Goal: Task Accomplishment & Management: Use online tool/utility

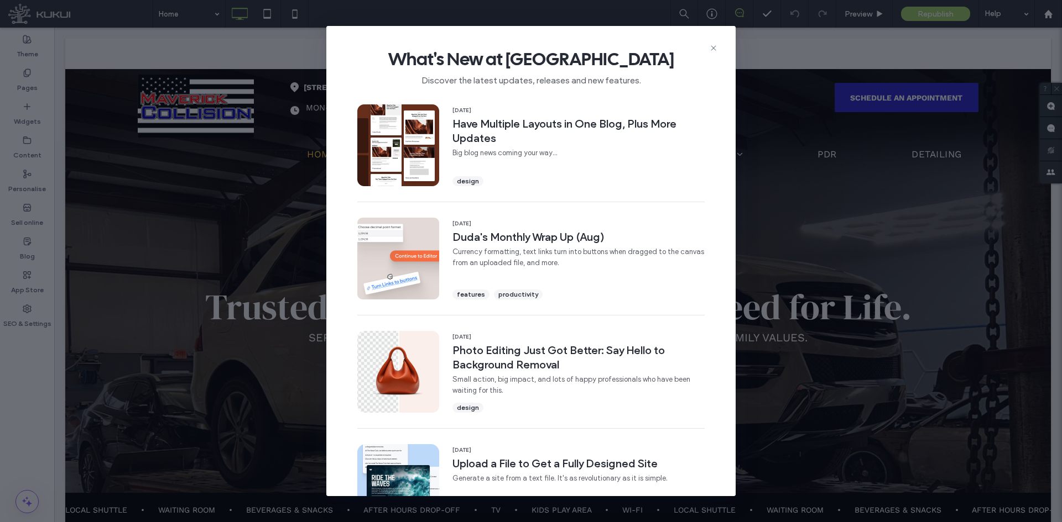
click at [714, 51] on icon at bounding box center [713, 48] width 9 height 9
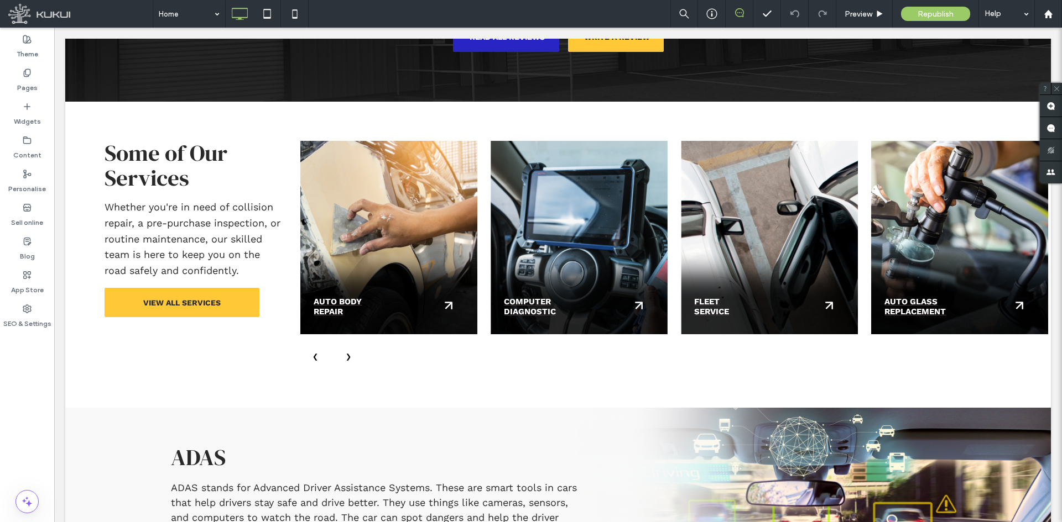
scroll to position [2046, 0]
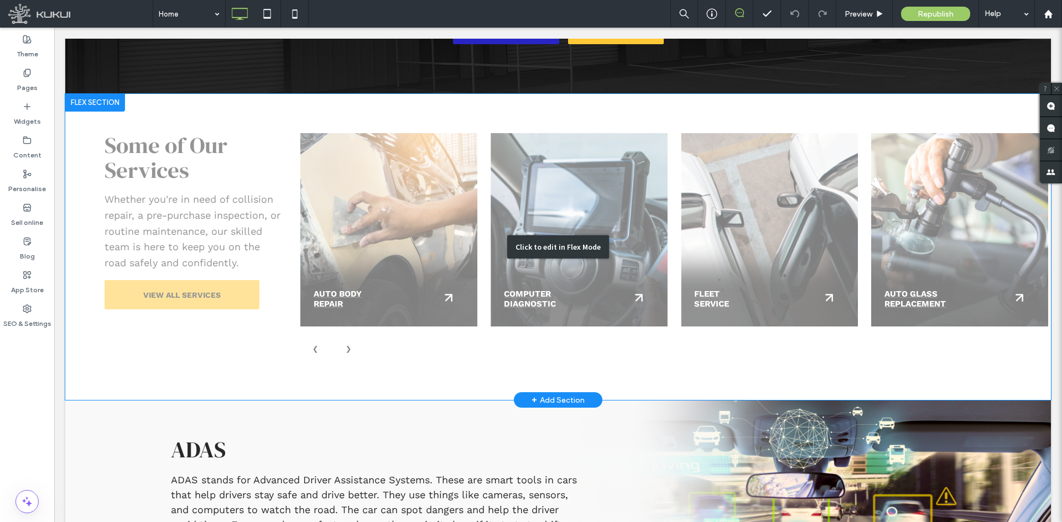
click at [581, 165] on div "Click to edit in Flex Mode" at bounding box center [557, 247] width 985 height 307
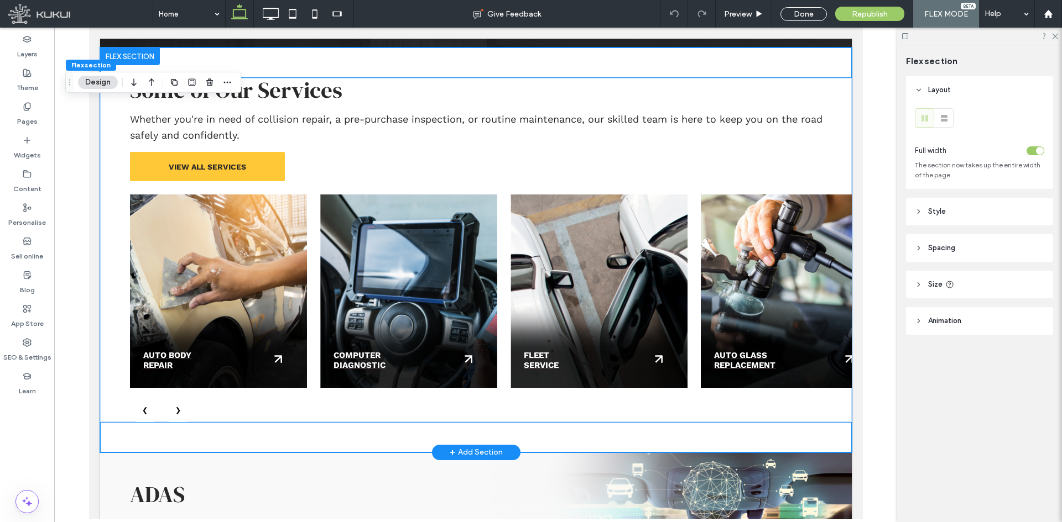
scroll to position [1984, 0]
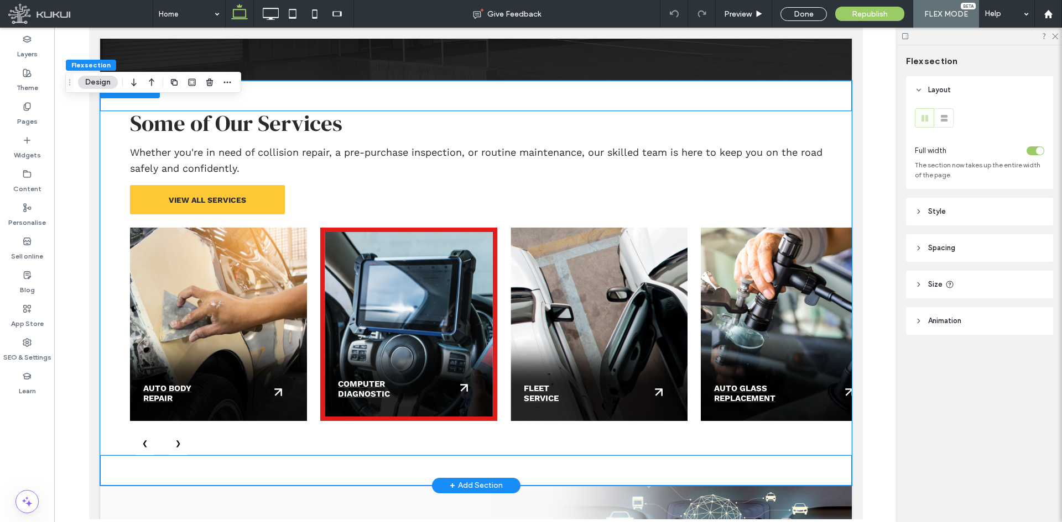
click at [430, 293] on div "Computer Diagnostic" at bounding box center [408, 325] width 177 height 194
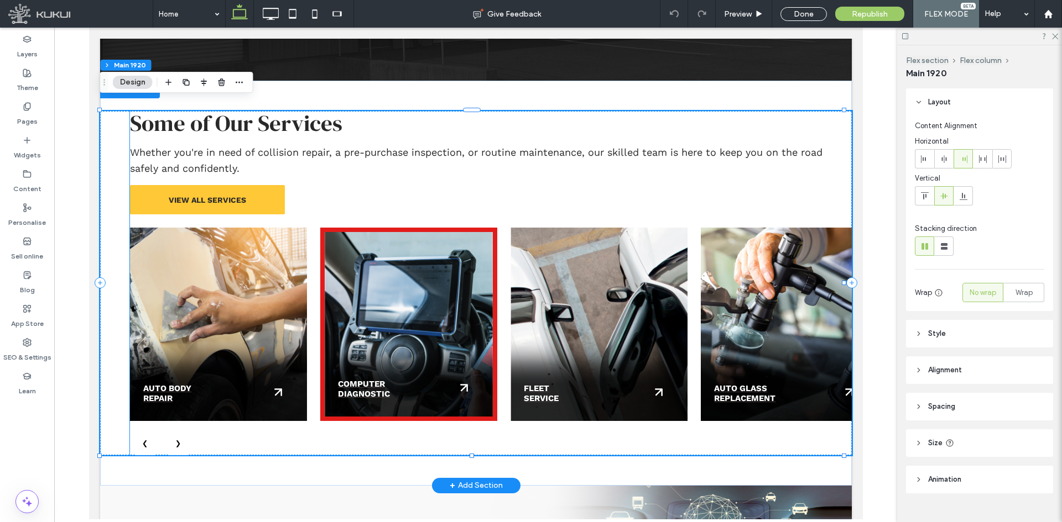
click at [421, 297] on div "Computer Diagnostic" at bounding box center [408, 325] width 177 height 194
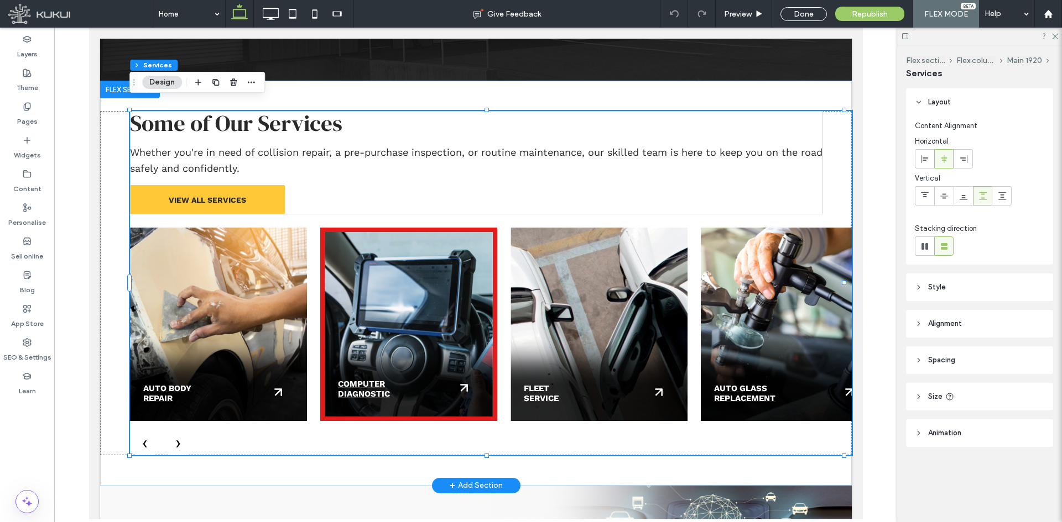
click at [421, 297] on div "Computer Diagnostic" at bounding box center [408, 325] width 177 height 194
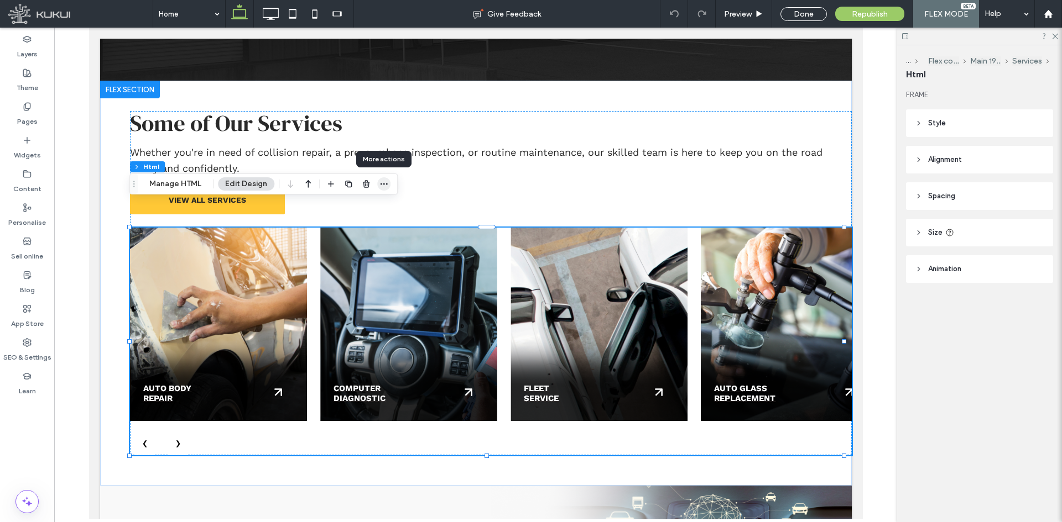
click at [385, 181] on icon "button" at bounding box center [383, 184] width 9 height 9
click at [172, 182] on button "Manage HTML" at bounding box center [175, 183] width 66 height 13
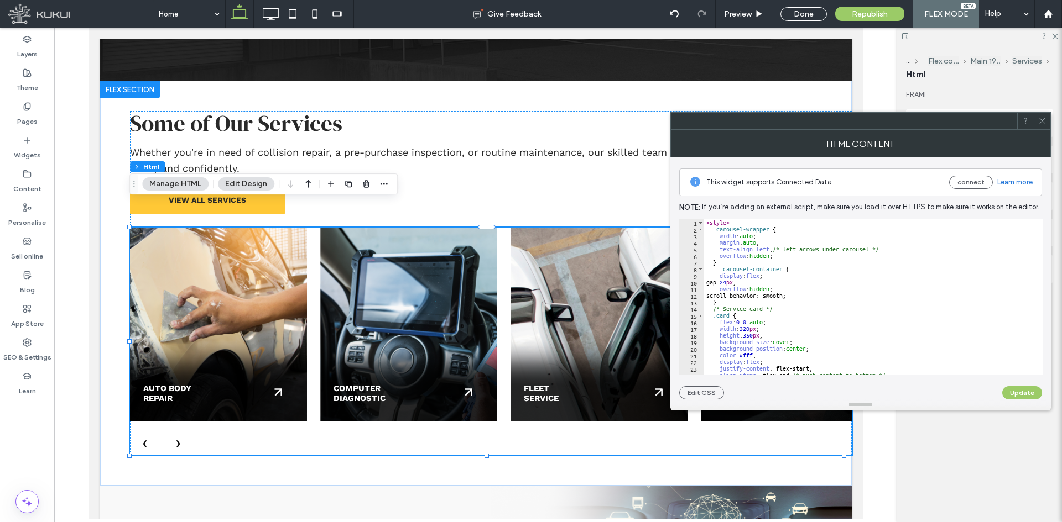
click at [1042, 122] on icon at bounding box center [1042, 121] width 8 height 8
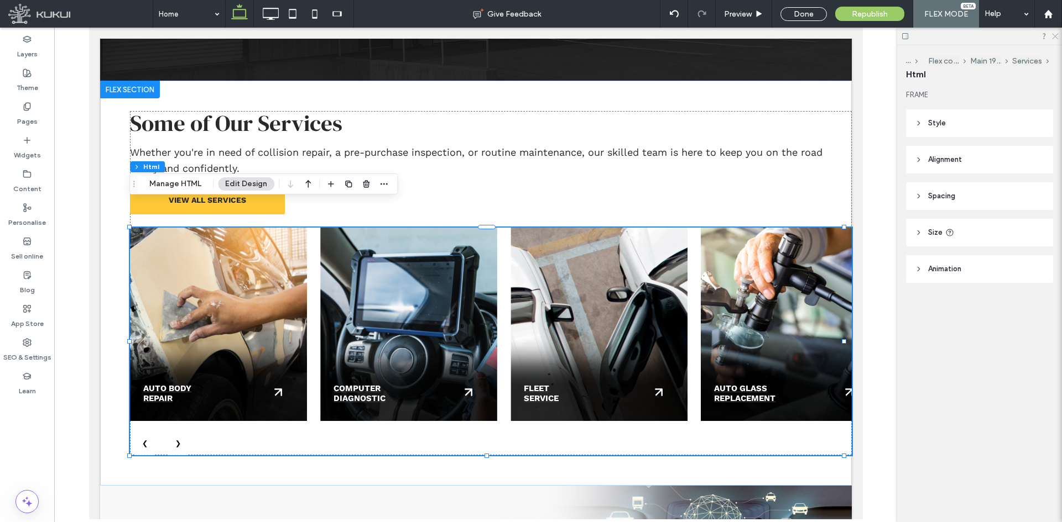
click at [1057, 36] on icon at bounding box center [1053, 35] width 7 height 7
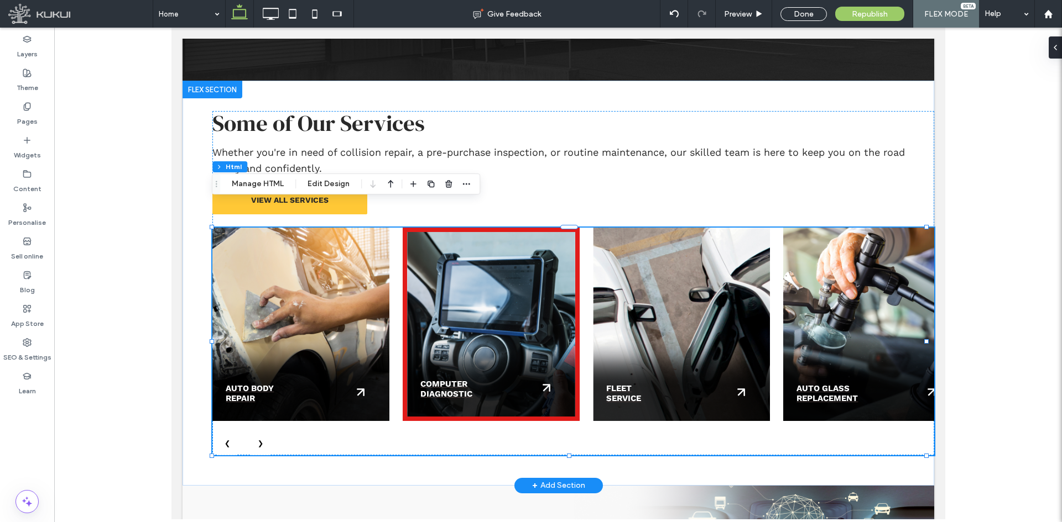
click at [433, 290] on div "Computer Diagnostic" at bounding box center [490, 325] width 177 height 194
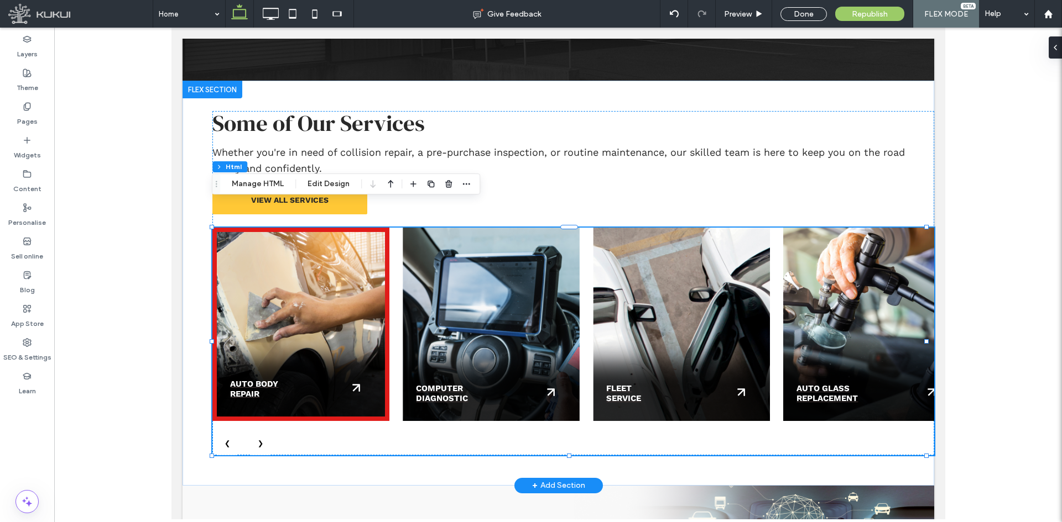
click at [349, 302] on div "Auto Body Repair" at bounding box center [300, 325] width 177 height 194
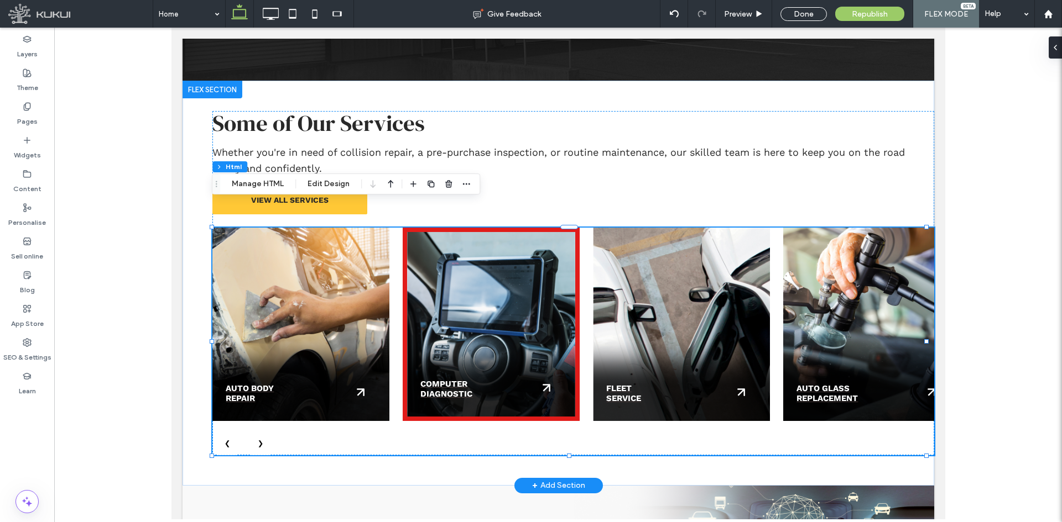
click at [505, 308] on div "Computer Diagnostic" at bounding box center [490, 325] width 177 height 194
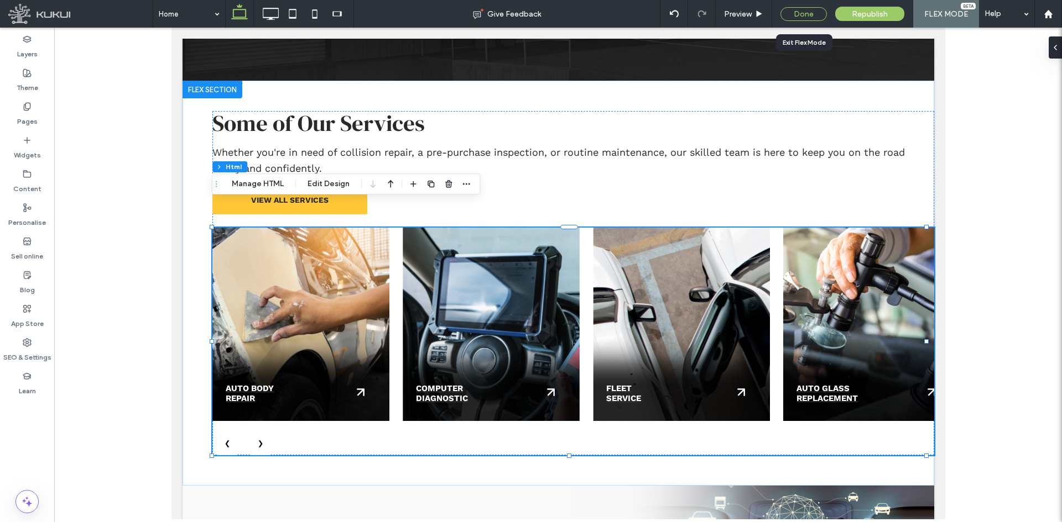
click at [797, 9] on div "Done" at bounding box center [803, 14] width 46 height 14
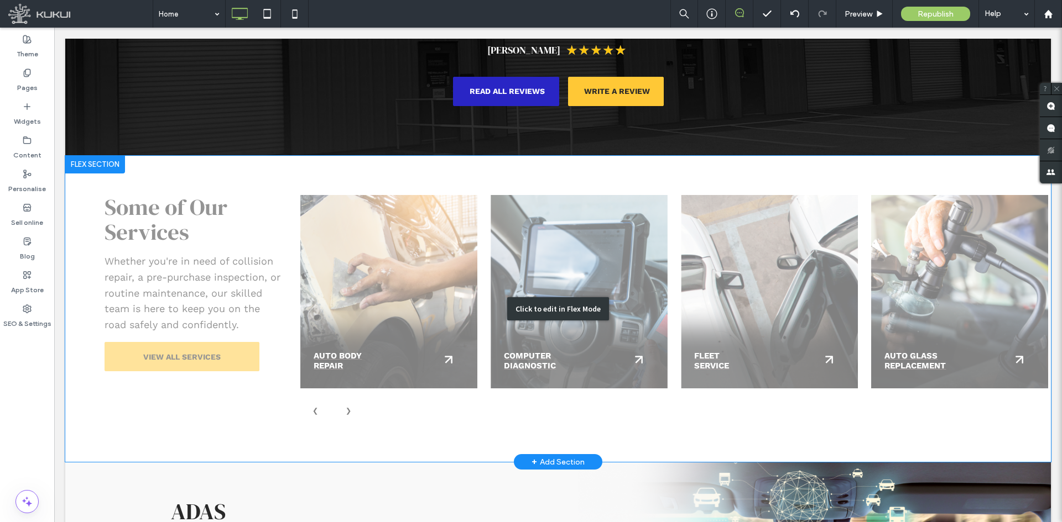
click at [574, 236] on div "Click to edit in Flex Mode" at bounding box center [557, 309] width 985 height 307
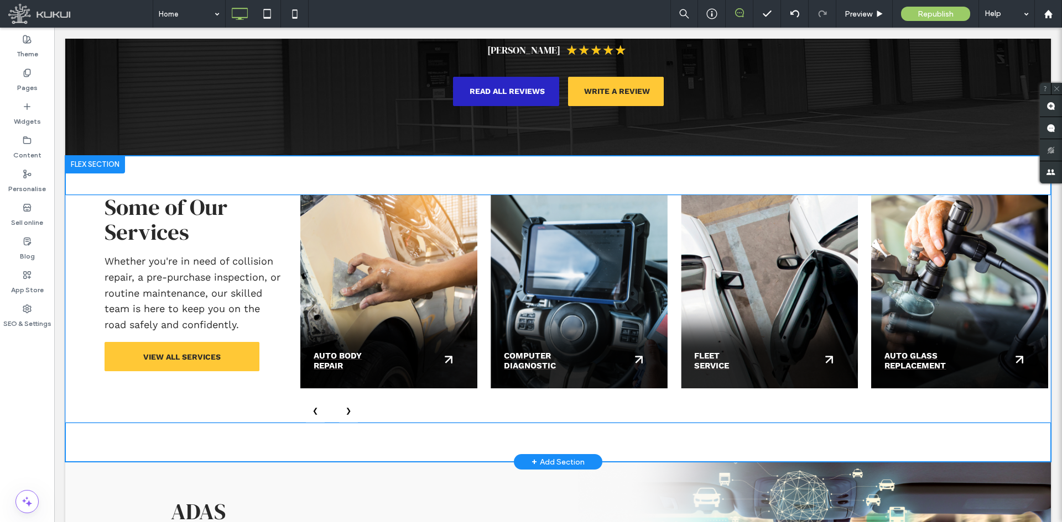
scroll to position [1922, 0]
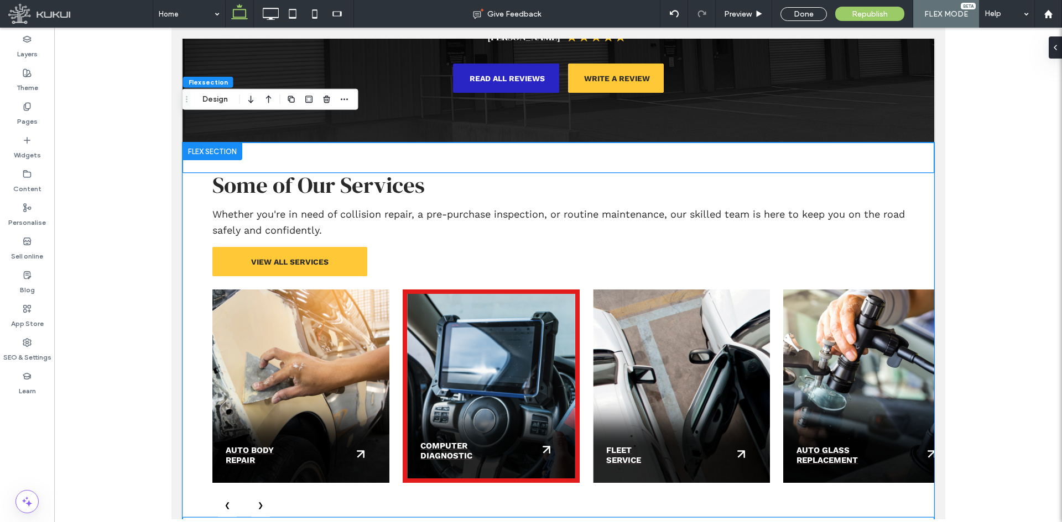
click at [483, 357] on div "Computer Diagnostic" at bounding box center [490, 387] width 177 height 194
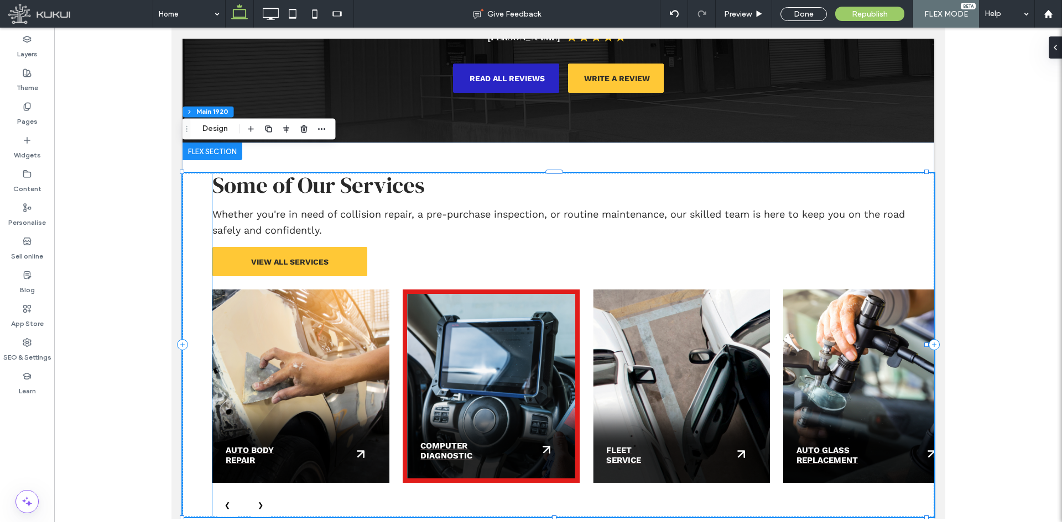
click at [496, 360] on div "Computer Diagnostic" at bounding box center [490, 387] width 177 height 194
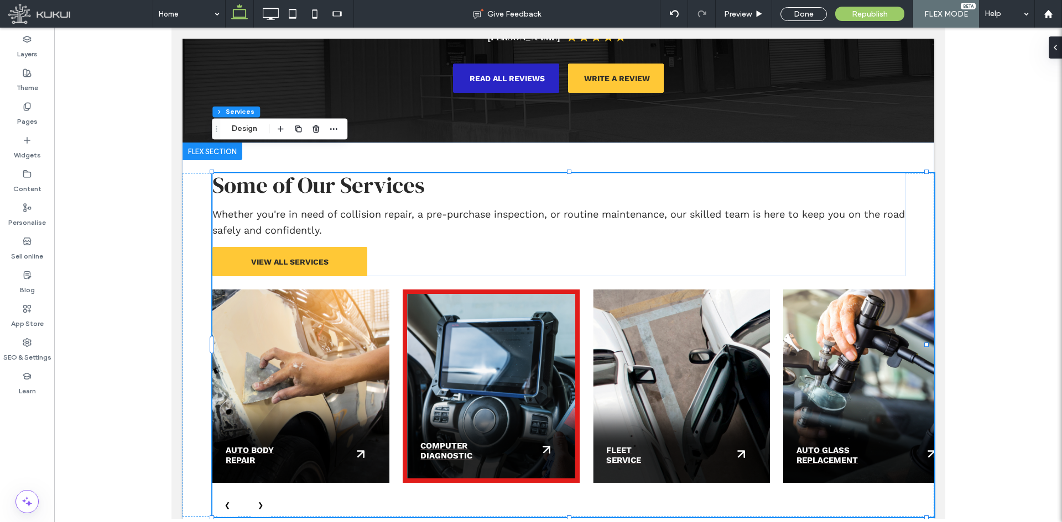
click at [496, 360] on div "Computer Diagnostic" at bounding box center [490, 387] width 177 height 194
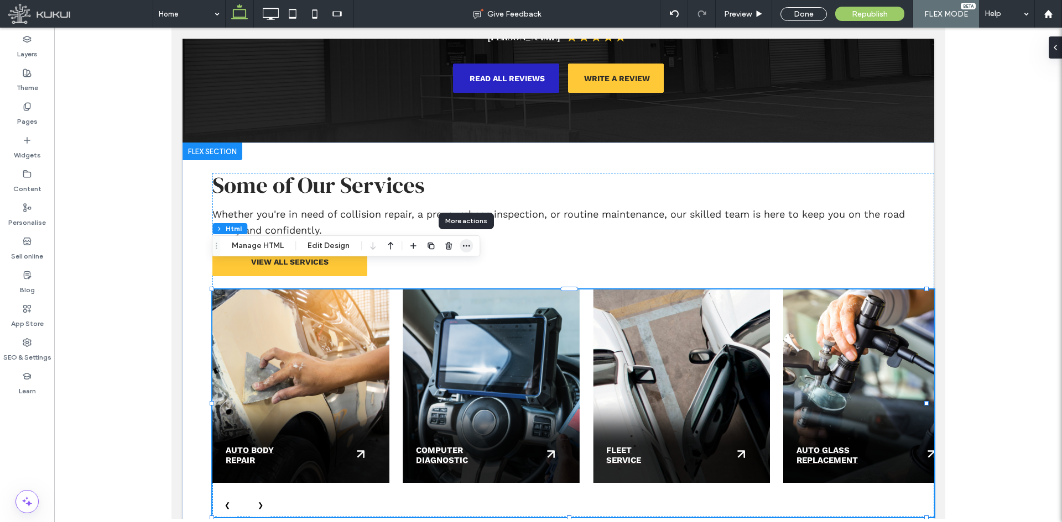
click at [462, 245] on icon "button" at bounding box center [466, 246] width 9 height 9
click at [331, 246] on button "Edit Design" at bounding box center [328, 245] width 56 height 13
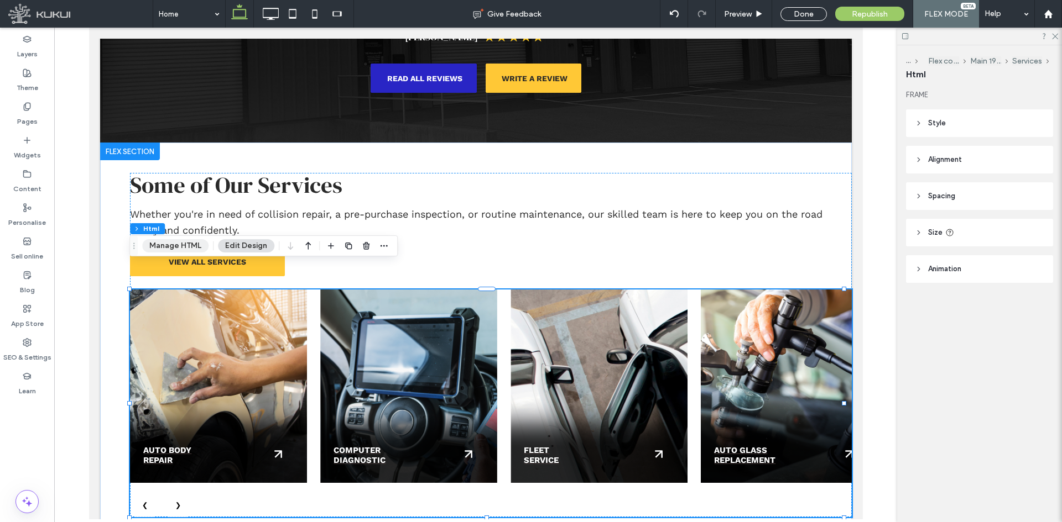
click at [185, 244] on button "Manage HTML" at bounding box center [175, 245] width 66 height 13
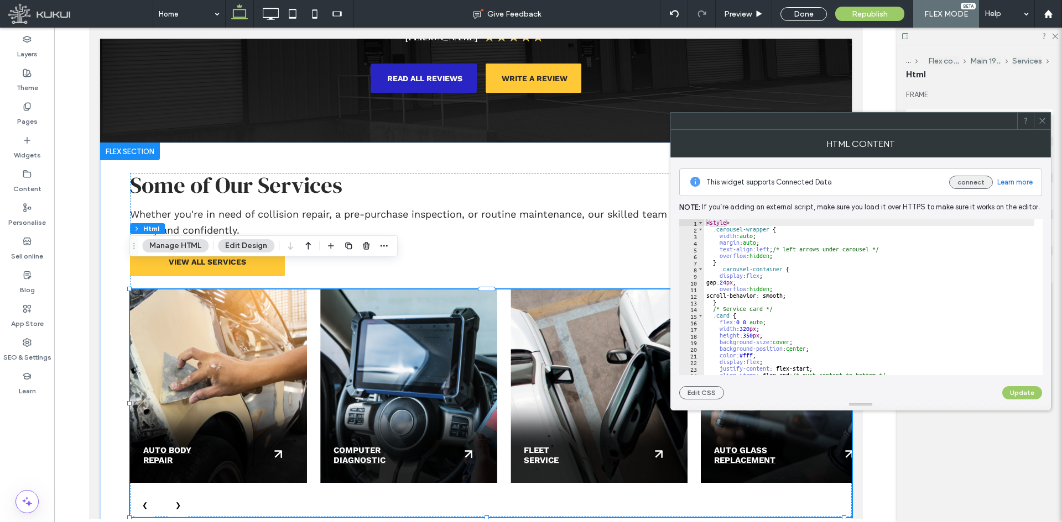
click at [973, 185] on button "connect" at bounding box center [971, 182] width 44 height 13
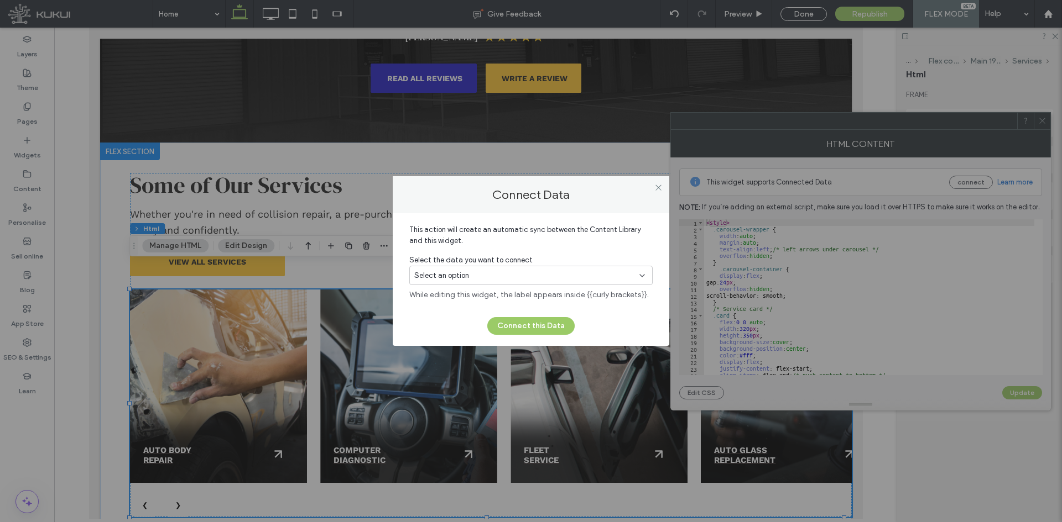
click at [641, 275] on icon at bounding box center [641, 275] width 9 height 9
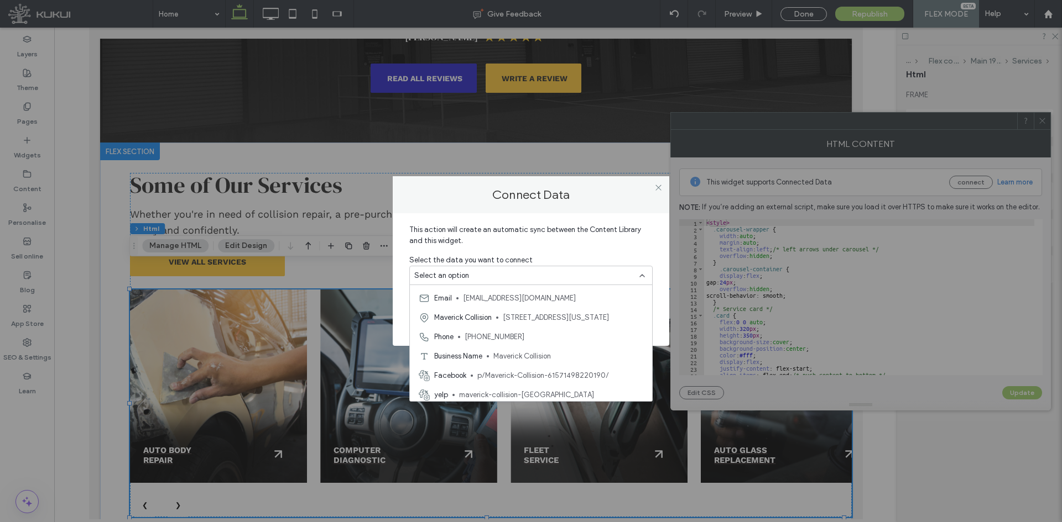
scroll to position [0, 0]
click at [657, 188] on use at bounding box center [658, 188] width 6 height 6
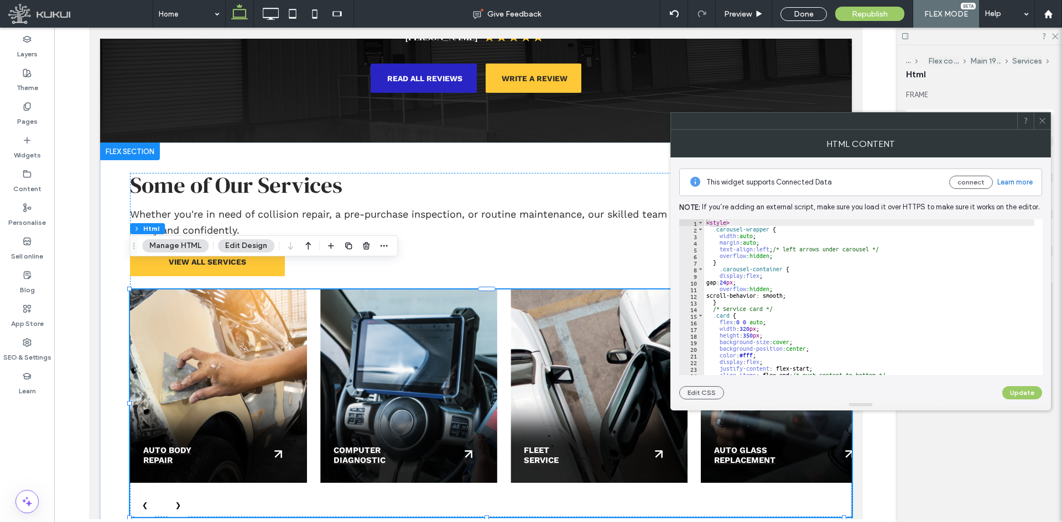
click at [1041, 120] on use at bounding box center [1042, 121] width 6 height 6
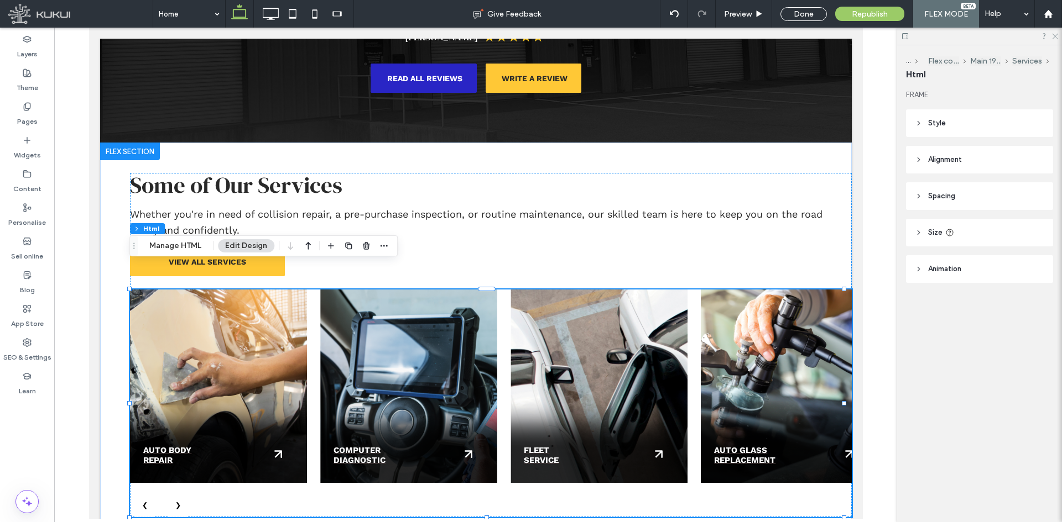
click at [1054, 38] on icon at bounding box center [1053, 35] width 7 height 7
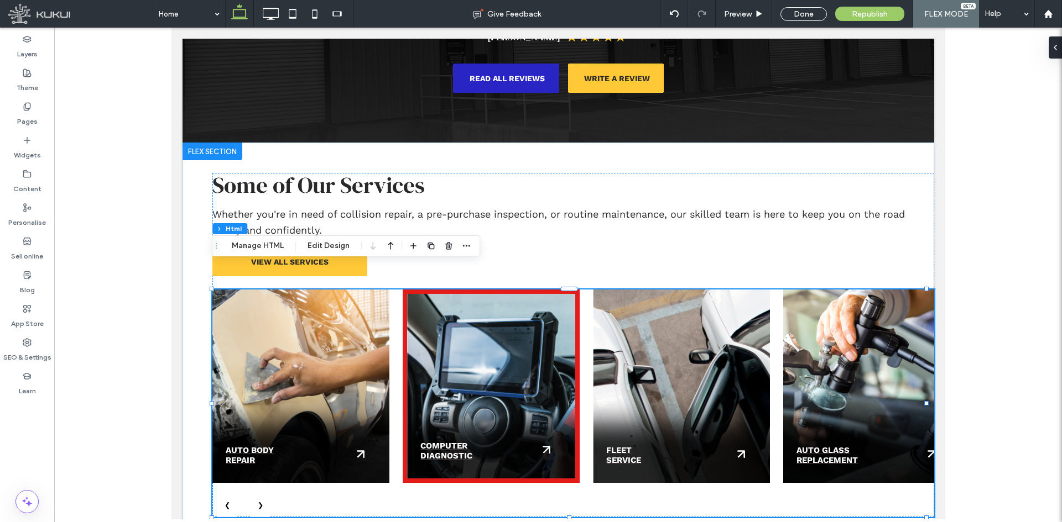
click at [480, 360] on div "Computer Diagnostic" at bounding box center [490, 387] width 177 height 194
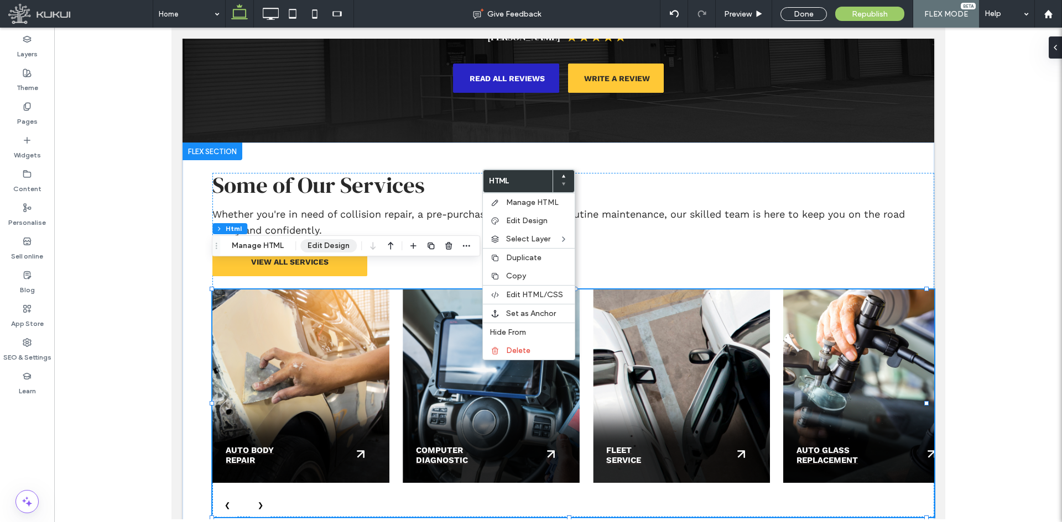
click at [325, 245] on button "Edit Design" at bounding box center [328, 245] width 56 height 13
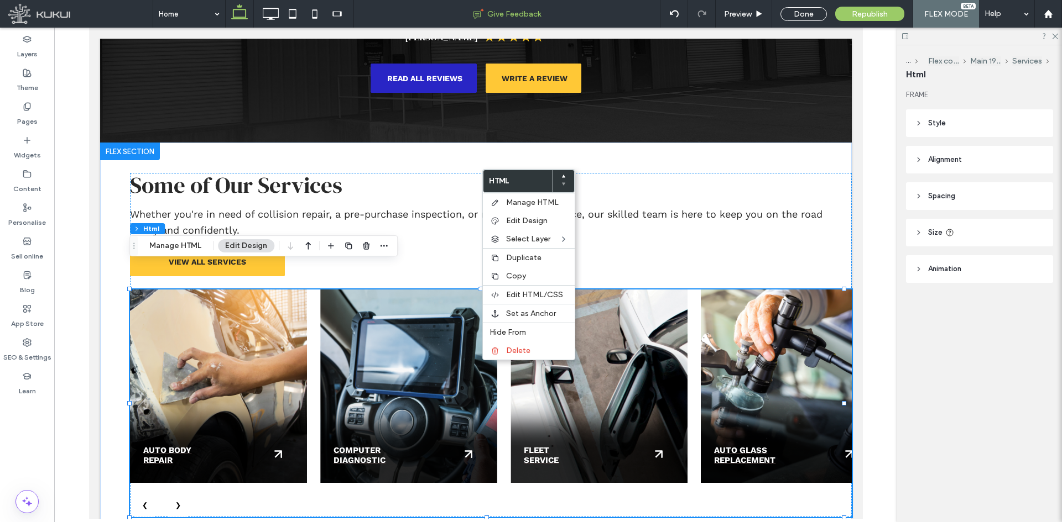
click at [597, 13] on div "Give Feedback" at bounding box center [507, 13] width 306 height 11
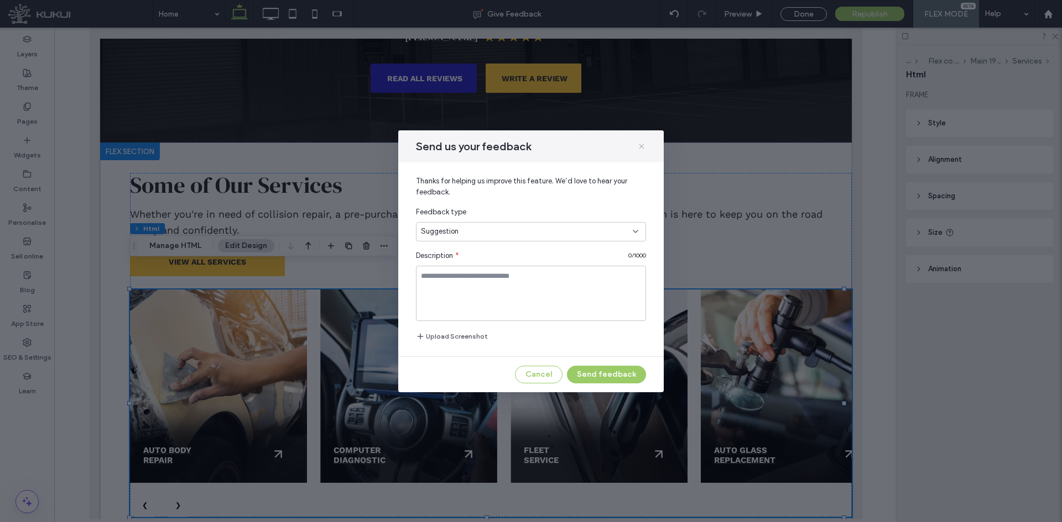
click at [640, 148] on use at bounding box center [641, 146] width 5 height 5
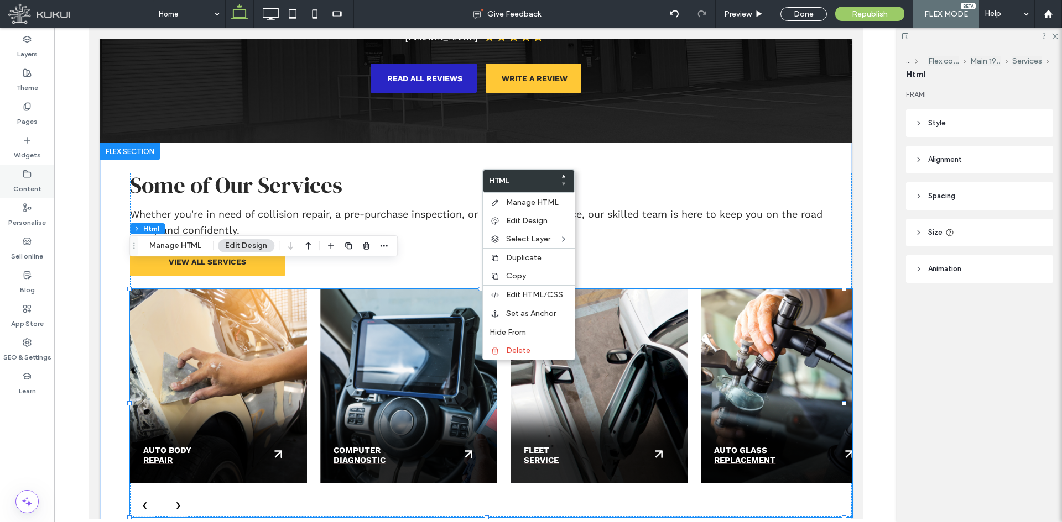
click at [24, 177] on use at bounding box center [27, 173] width 7 height 7
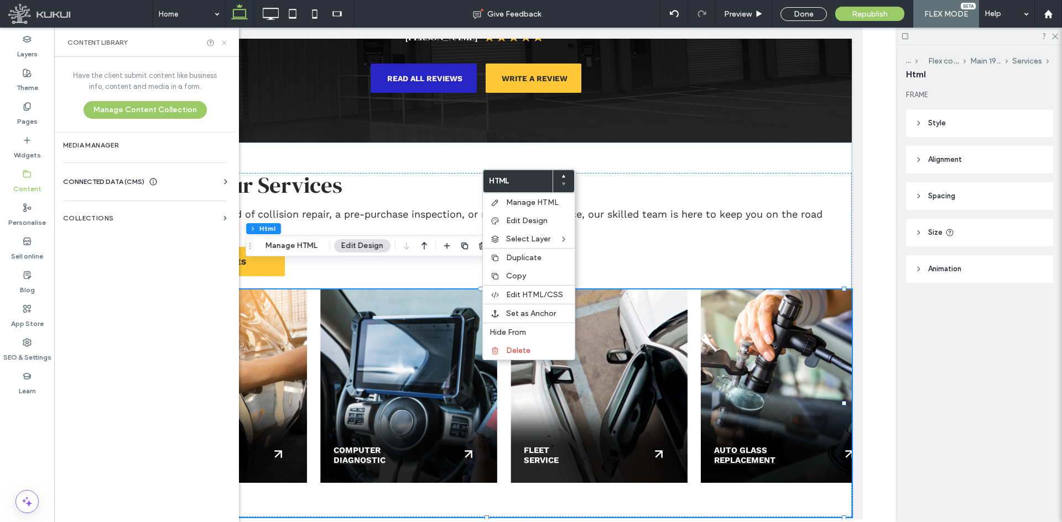
drag, startPoint x: 221, startPoint y: 41, endPoint x: 410, endPoint y: 49, distance: 189.2
click at [221, 41] on icon at bounding box center [224, 43] width 8 height 8
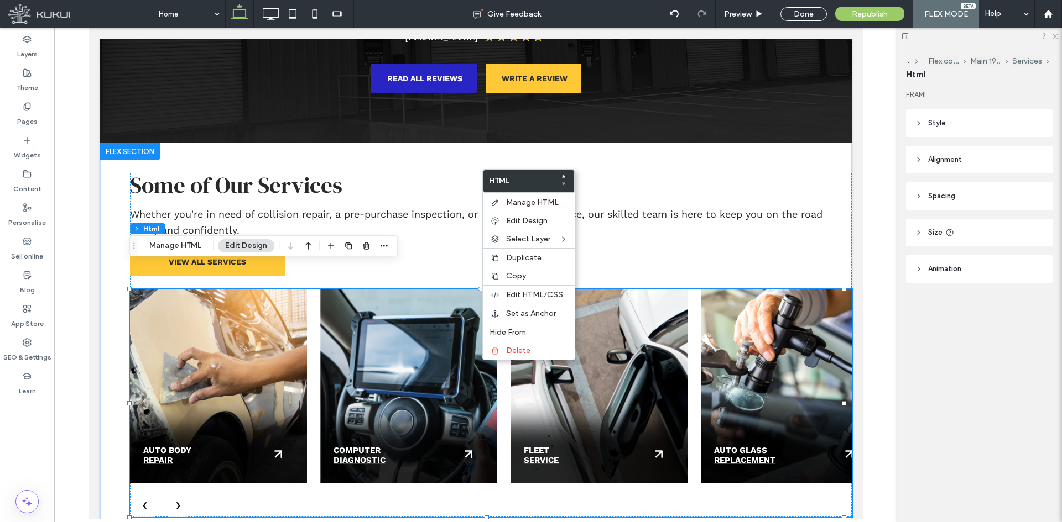
click at [1055, 32] on icon at bounding box center [1053, 35] width 7 height 7
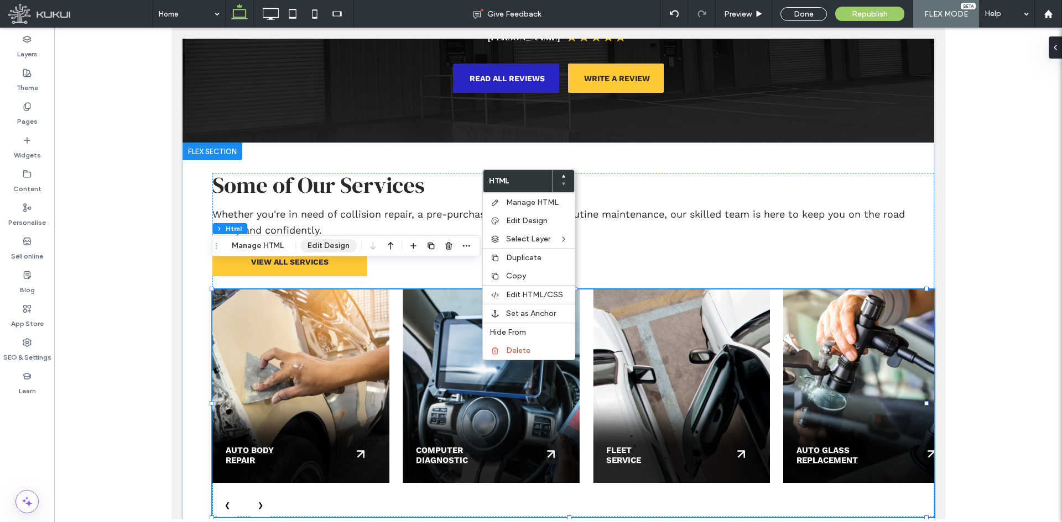
click at [336, 247] on button "Edit Design" at bounding box center [328, 245] width 56 height 13
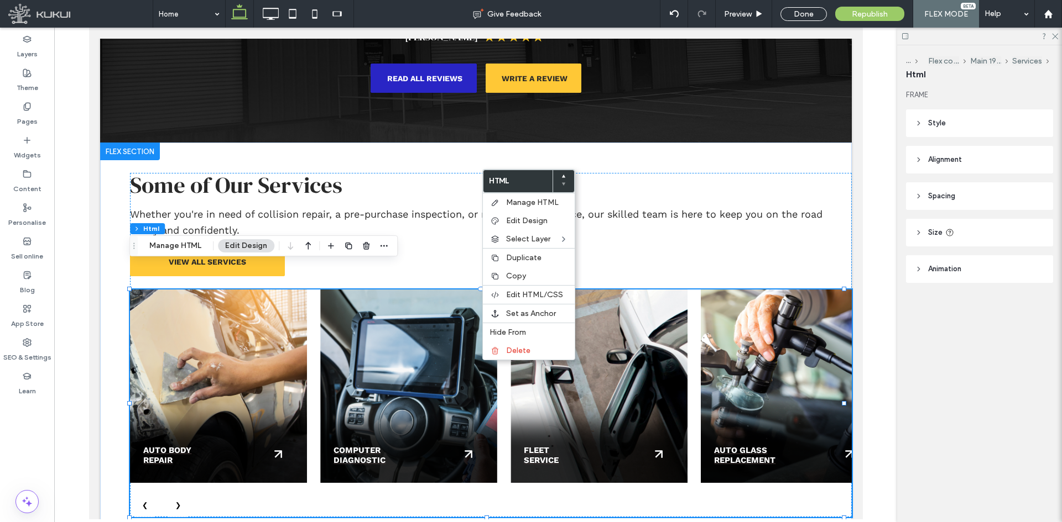
click at [918, 124] on use at bounding box center [918, 124] width 2 height 4
click at [918, 124] on icon at bounding box center [918, 123] width 8 height 8
click at [1052, 34] on use at bounding box center [1055, 37] width 6 height 6
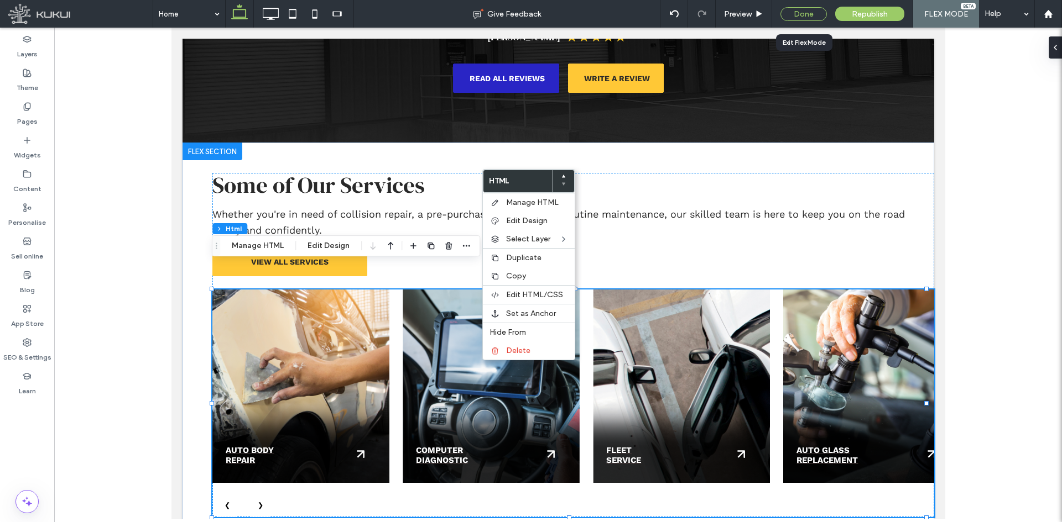
click at [796, 18] on div "Done" at bounding box center [803, 14] width 46 height 14
